Goal: Download file/media: Download file/media

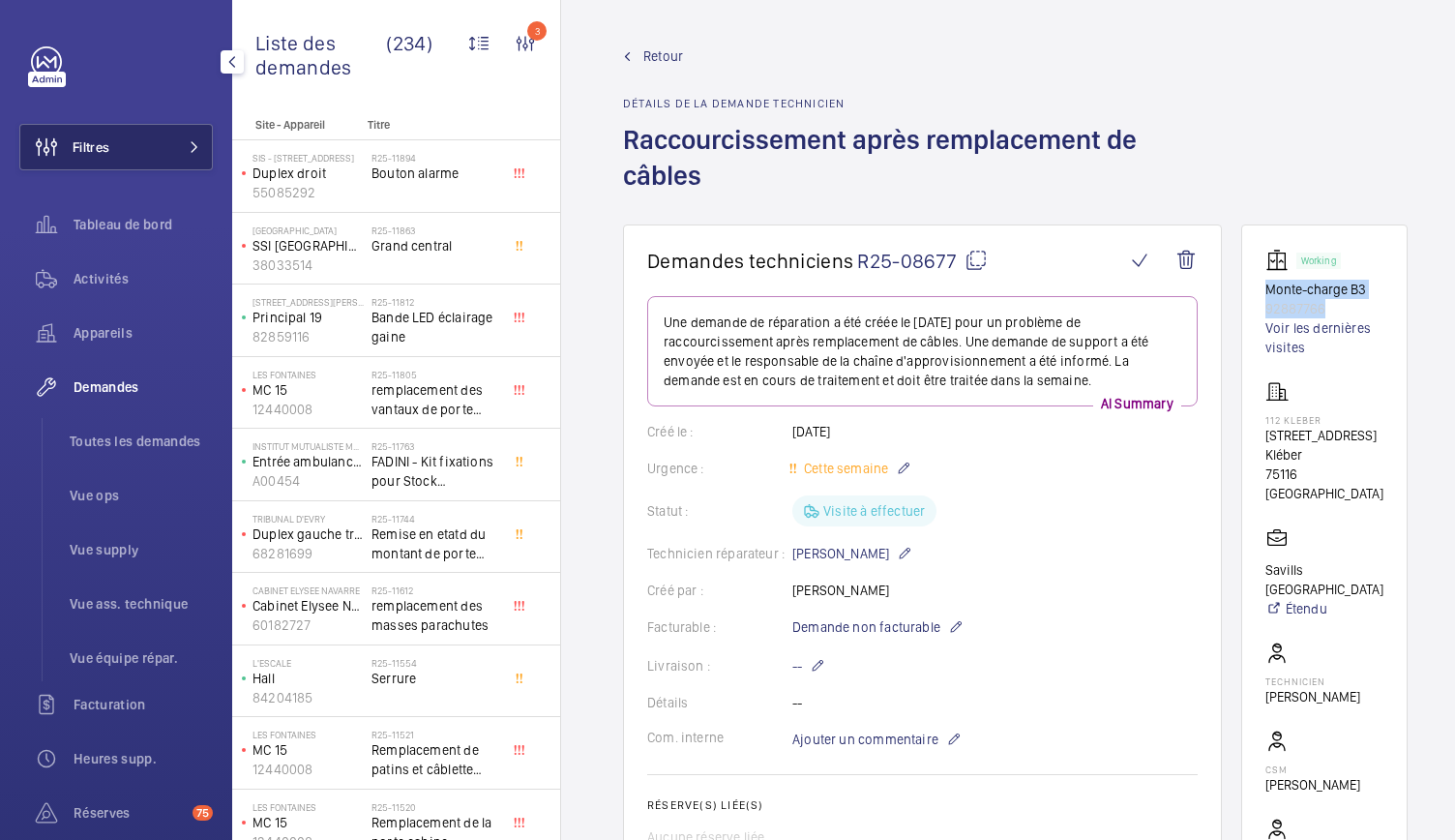
click at [143, 141] on button "Filtres" at bounding box center [116, 147] width 193 height 47
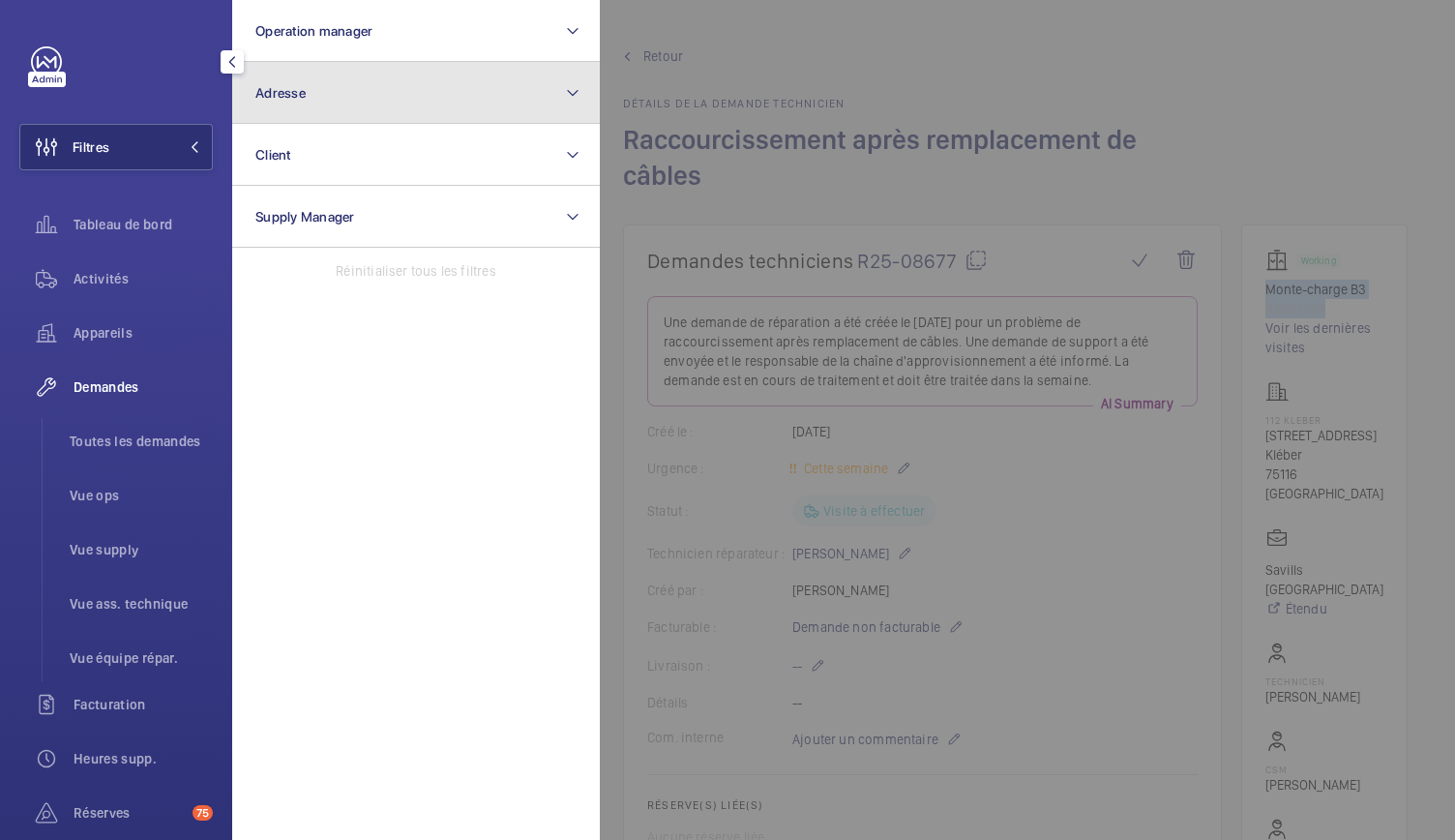
click at [295, 85] on span "Adresse" at bounding box center [281, 93] width 51 height 16
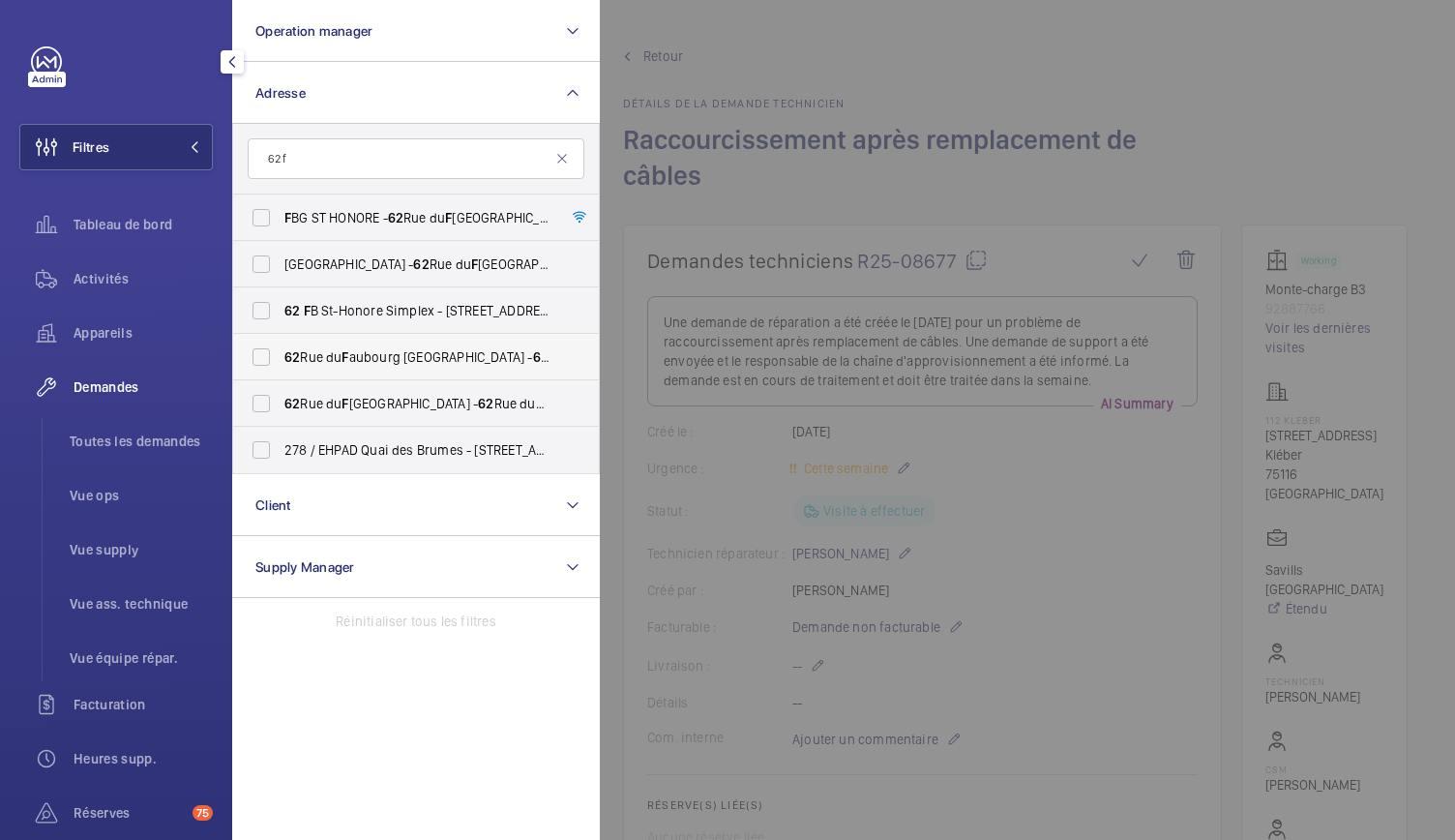
type input "62 f"
click at [267, 357] on label "62 Rue du F aubourg Saint-Honoré - 62 Rue du F aubourg Saint-Honoré, 75008 PARI…" at bounding box center [401, 357] width 336 height 47
click at [267, 357] on input "62 Rue du F aubourg Saint-Honoré - 62 Rue du F aubourg Saint-Honoré, 75008 PARI…" at bounding box center [261, 356] width 39 height 39
checkbox input "true"
click at [264, 399] on label "62 Rue du F aubourg Saint-Honoré, PARIS 75008 - 62 Rue du F aubourg Saint-Honor…" at bounding box center [401, 403] width 336 height 47
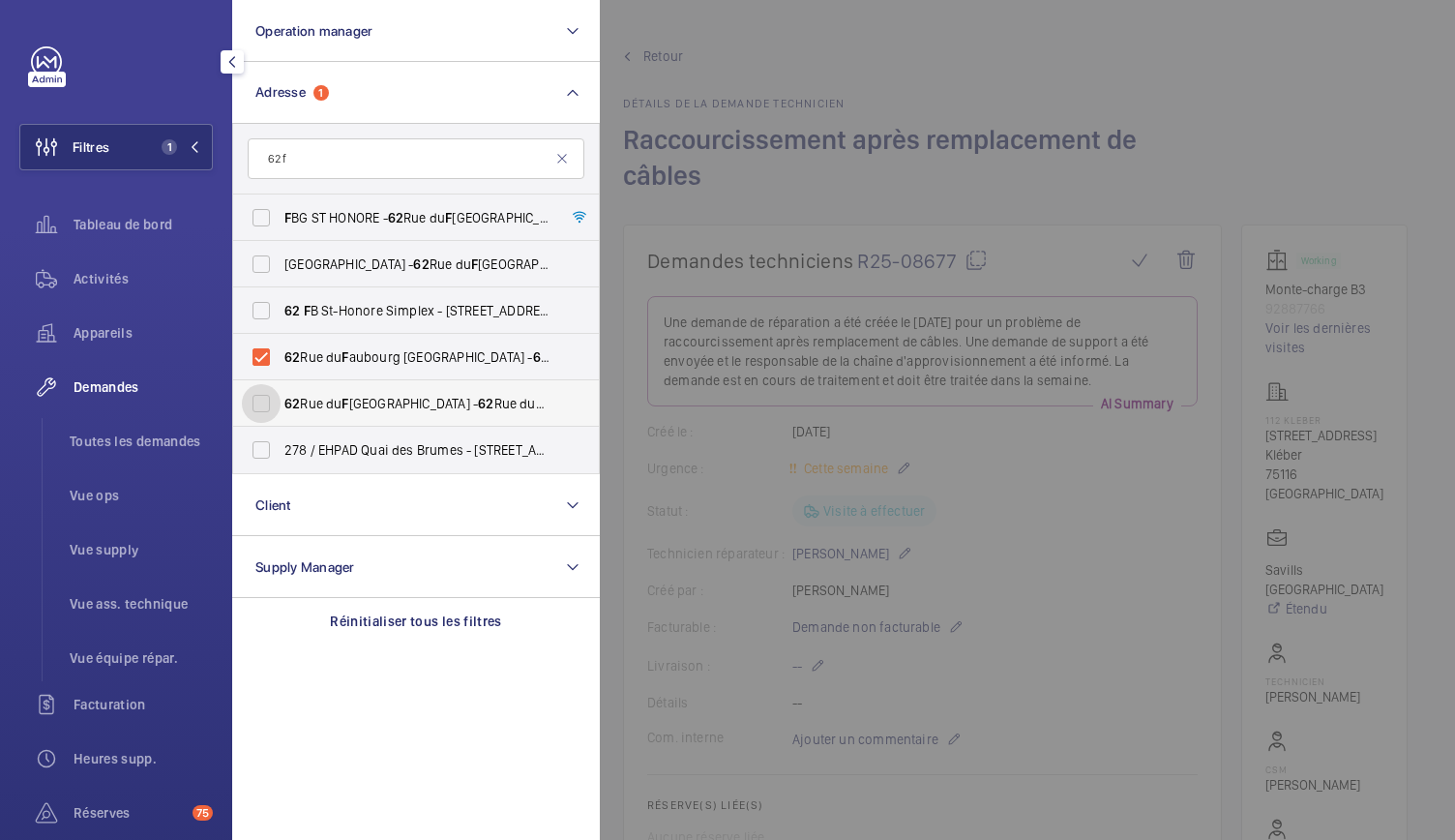
click at [264, 399] on input "62 Rue du F aubourg Saint-Honoré, PARIS 75008 - 62 Rue du F aubourg Saint-Honor…" at bounding box center [261, 403] width 39 height 39
checkbox input "true"
click at [263, 217] on label "F BG ST HONORE - 62 Rue du F aubourg Saint-Honoré, PARIS 75008" at bounding box center [401, 217] width 336 height 47
click at [263, 217] on input "F BG ST HONORE - 62 Rue du F aubourg Saint-Honoré, PARIS 75008" at bounding box center [261, 217] width 39 height 39
checkbox input "true"
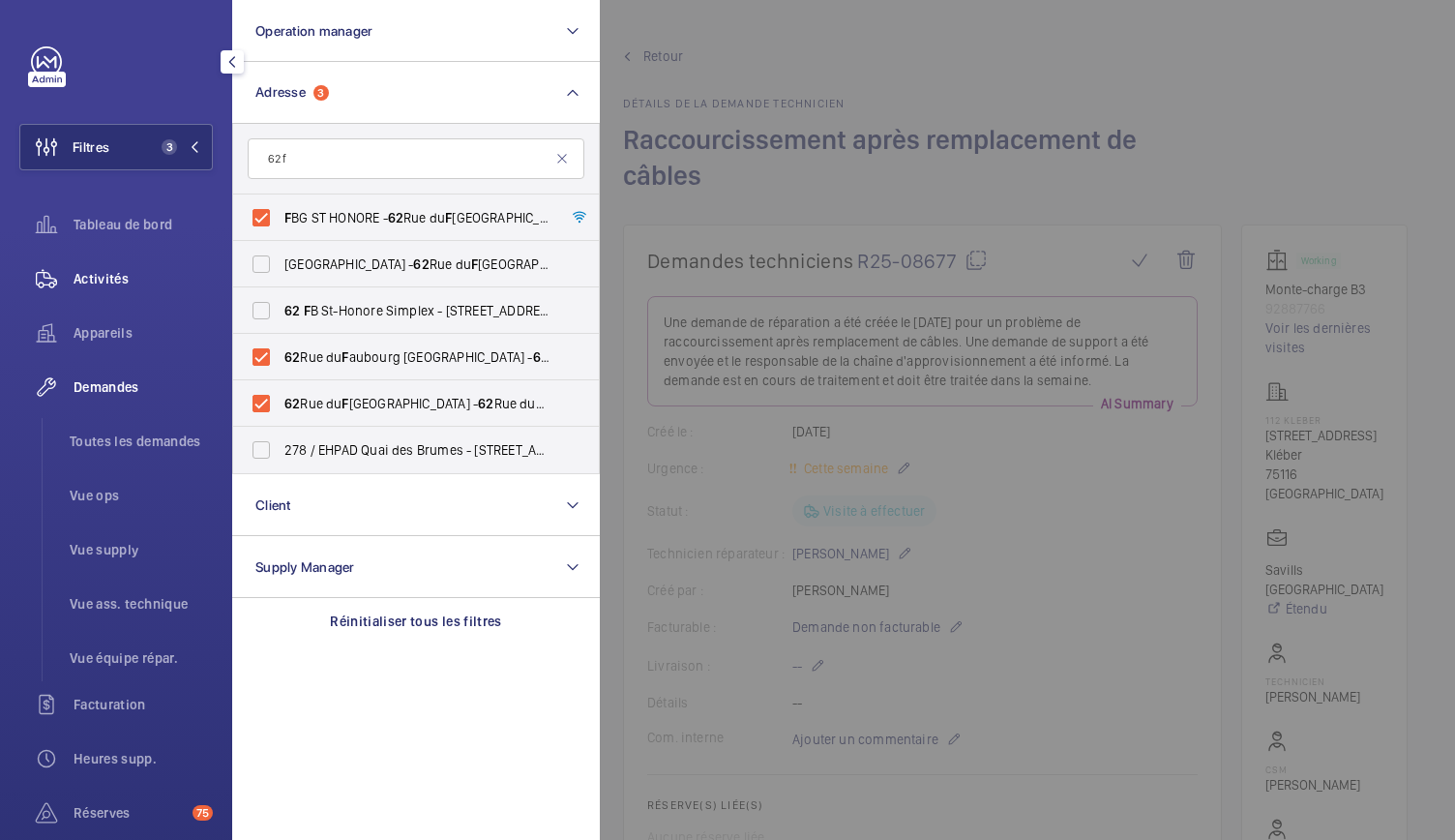
click at [100, 277] on span "Activités" at bounding box center [143, 279] width 139 height 20
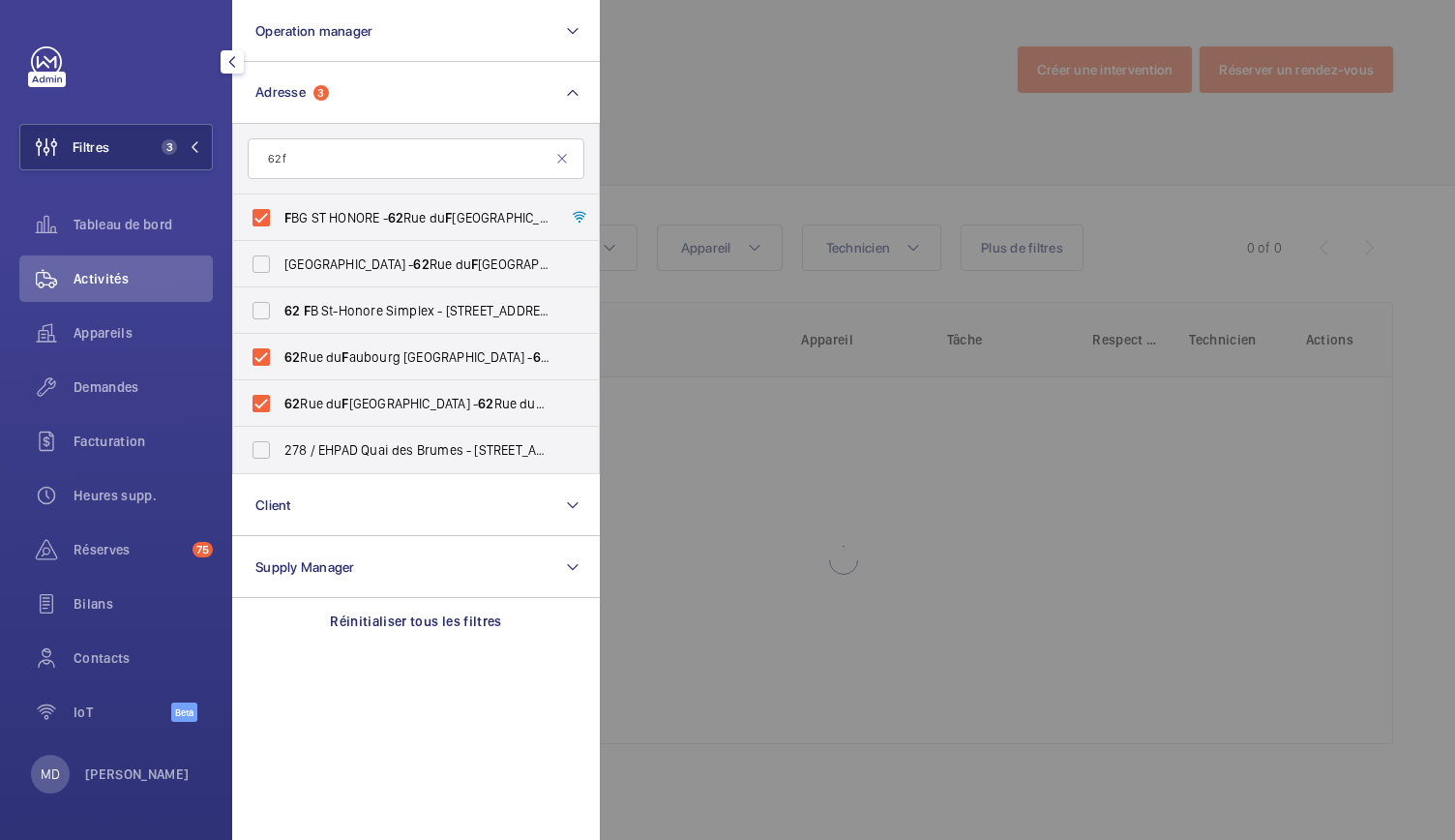
click at [762, 132] on div at bounding box center [1327, 420] width 1455 height 840
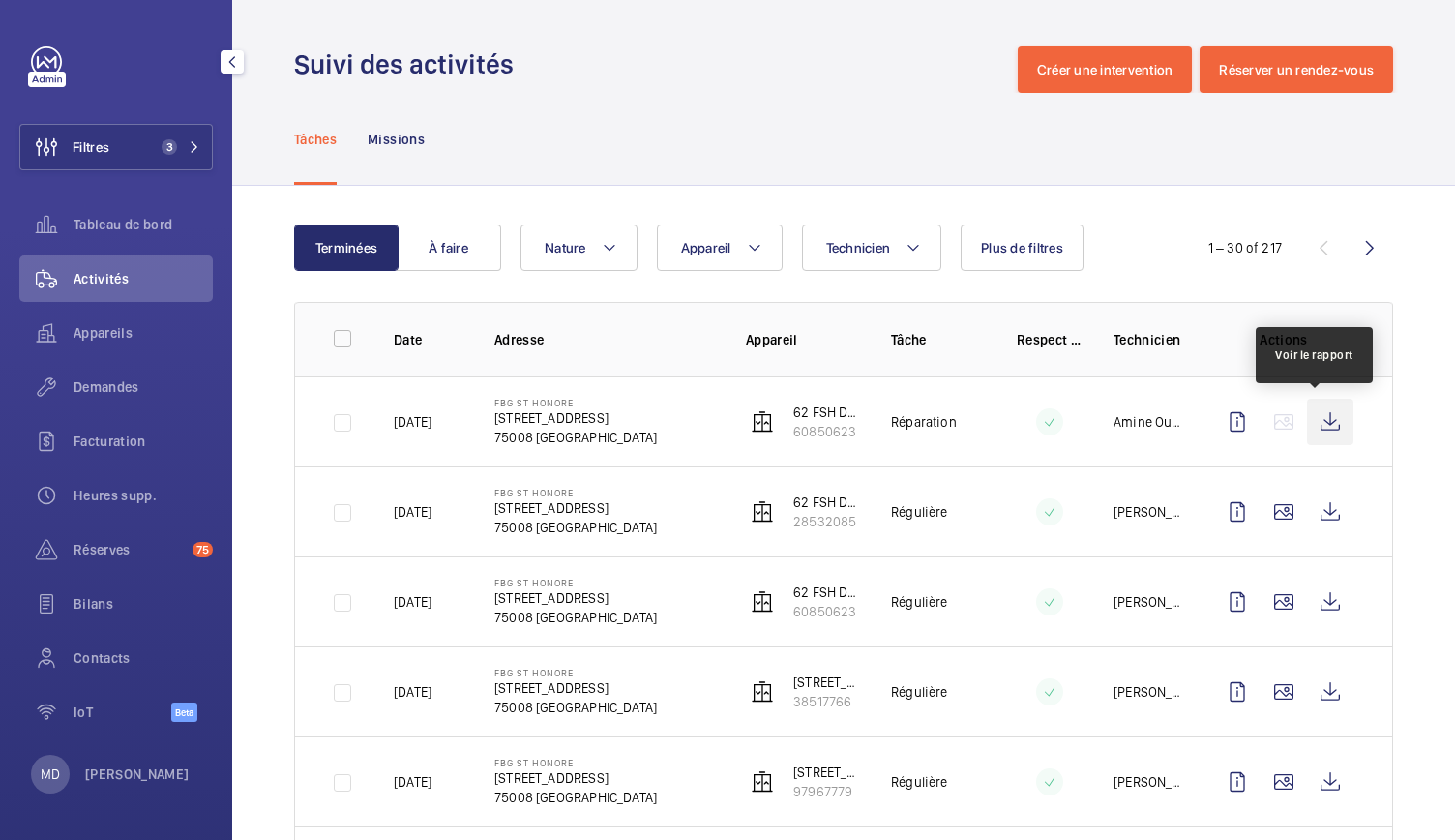
click at [1320, 431] on wm-front-icon-button at bounding box center [1330, 421] width 47 height 47
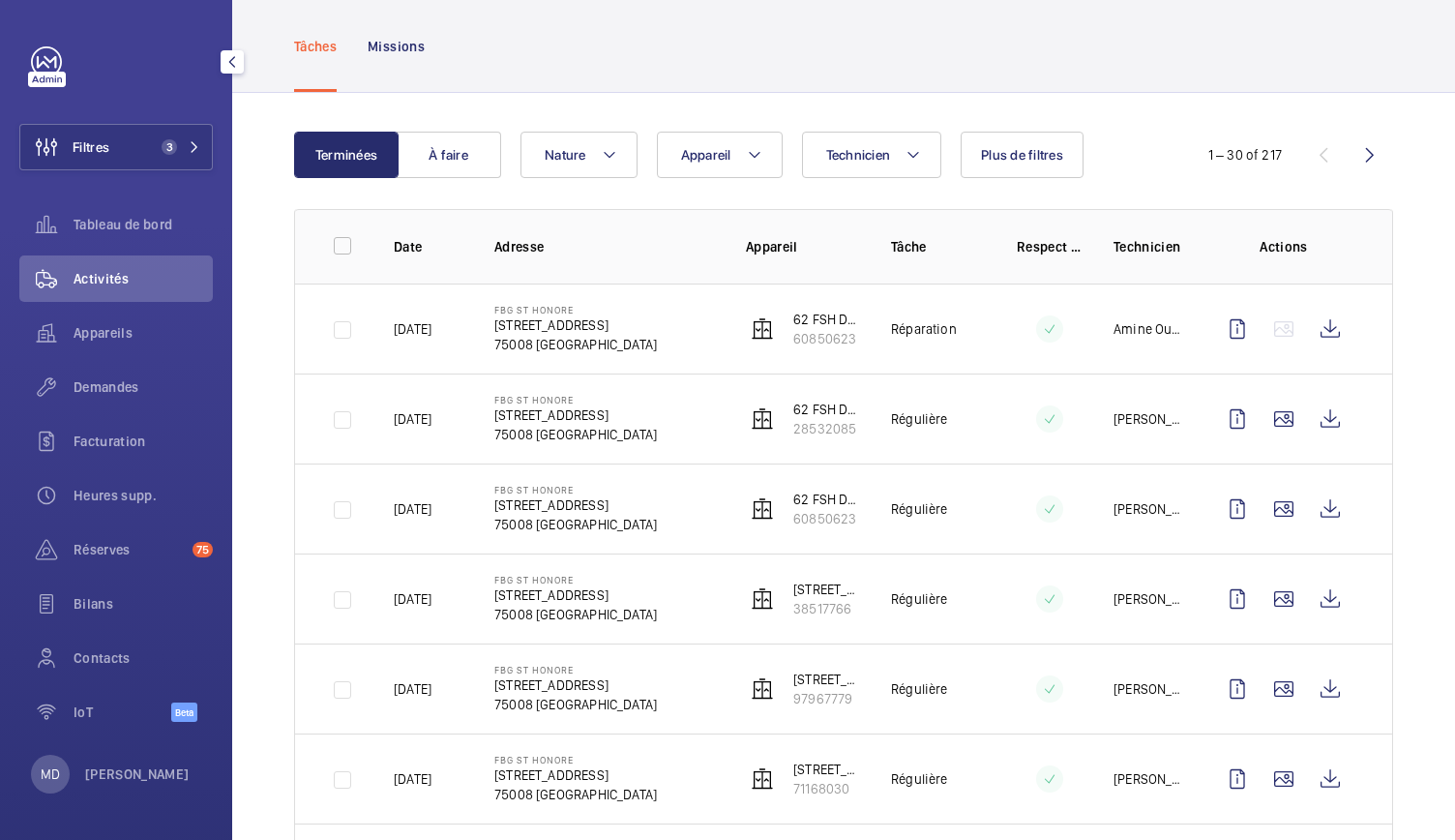
scroll to position [95, 0]
click at [765, 140] on button "Appareil" at bounding box center [719, 153] width 126 height 47
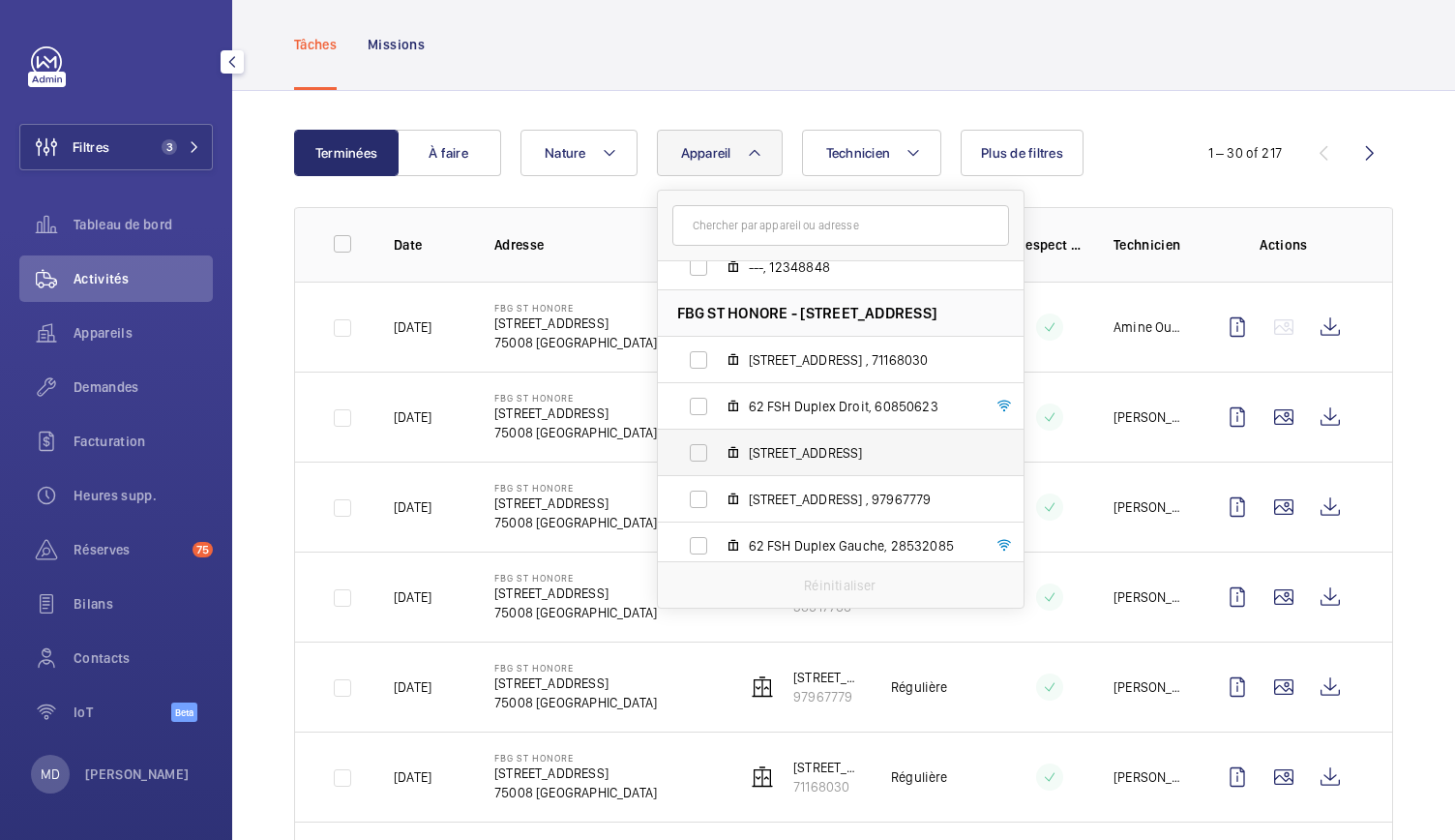
scroll to position [629, 0]
